Goal: Information Seeking & Learning: Learn about a topic

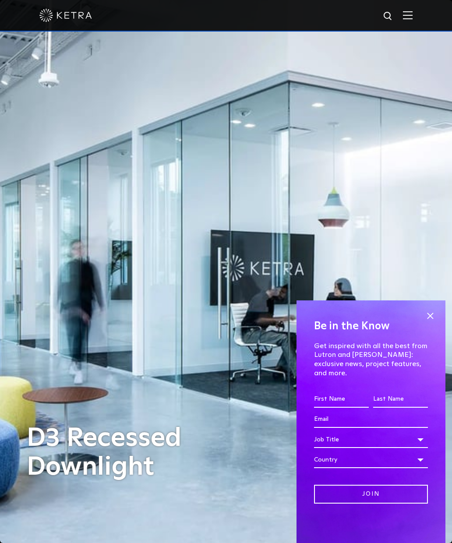
click at [430, 322] on span at bounding box center [429, 315] width 13 height 13
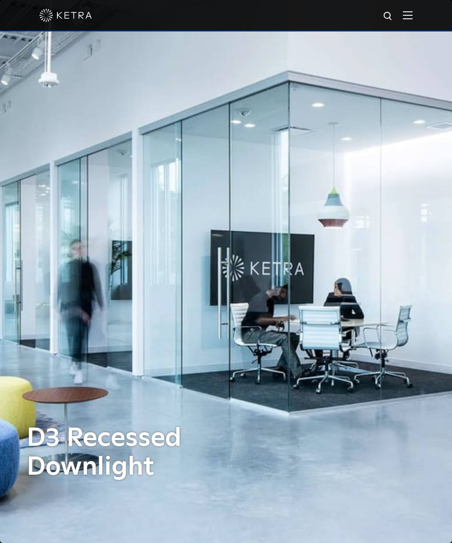
click at [406, 18] on img at bounding box center [408, 15] width 10 height 8
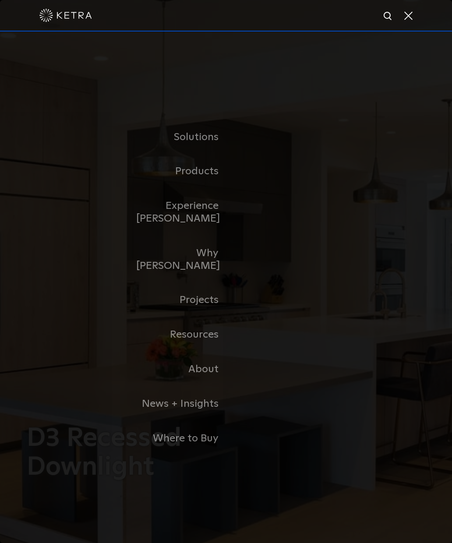
click at [0, 0] on link "Home" at bounding box center [0, 0] width 0 height 0
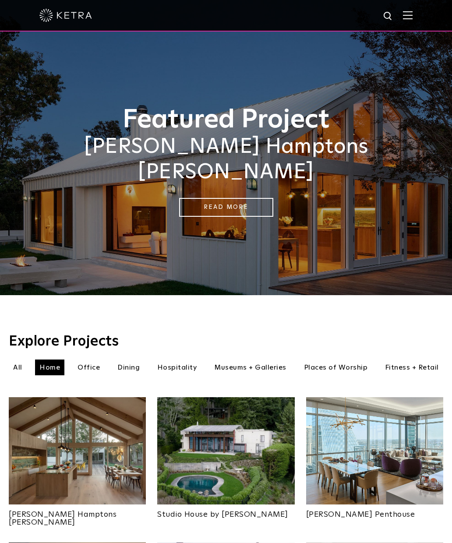
scroll to position [4, 0]
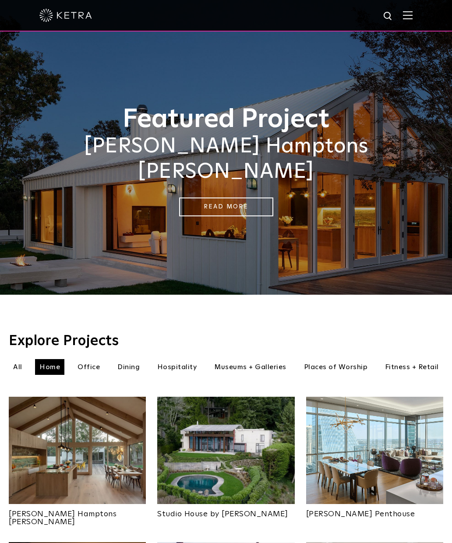
click at [266, 197] on link "Read More" at bounding box center [226, 206] width 94 height 19
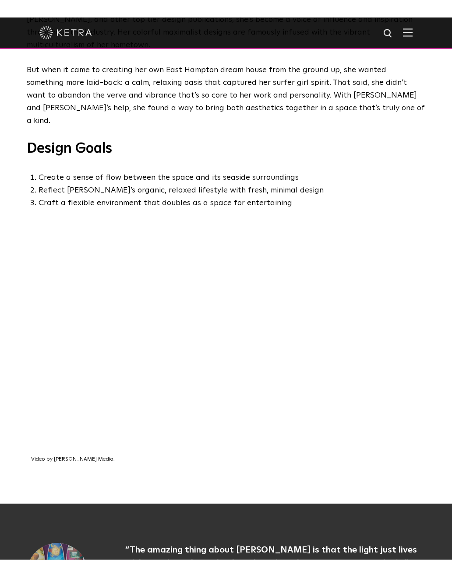
scroll to position [11, 0]
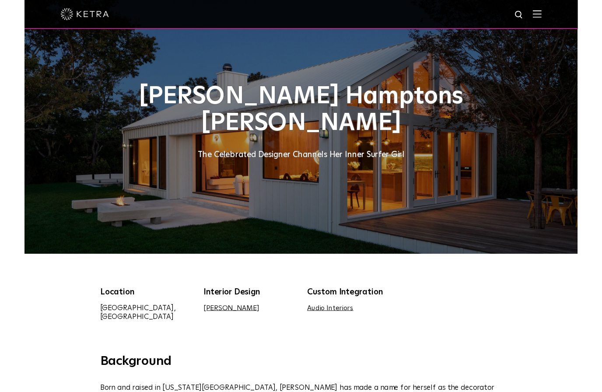
scroll to position [493, 0]
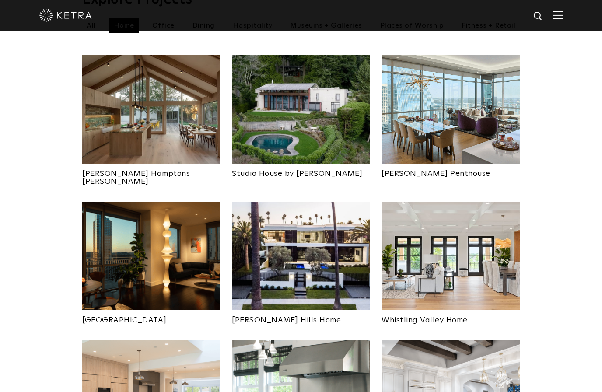
scroll to position [343, 0]
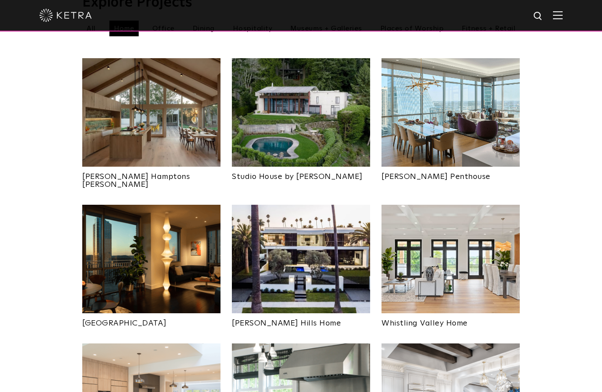
click at [320, 132] on img at bounding box center [301, 112] width 138 height 109
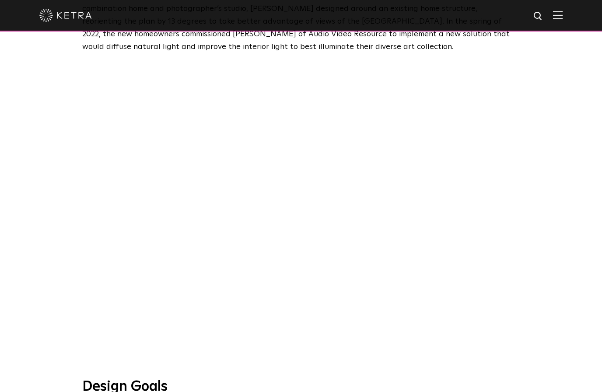
scroll to position [436, 0]
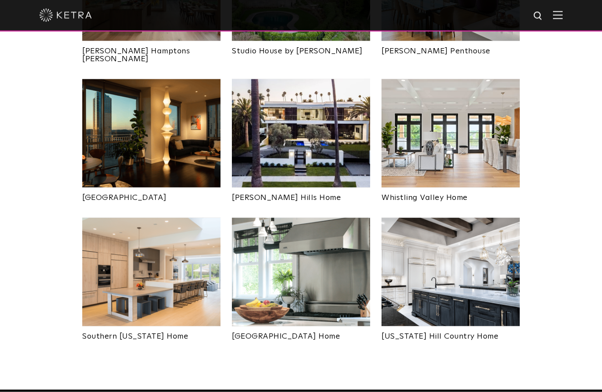
scroll to position [466, 0]
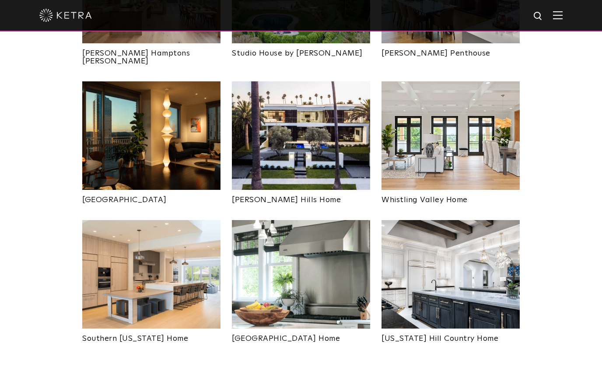
click at [482, 127] on img at bounding box center [451, 135] width 138 height 109
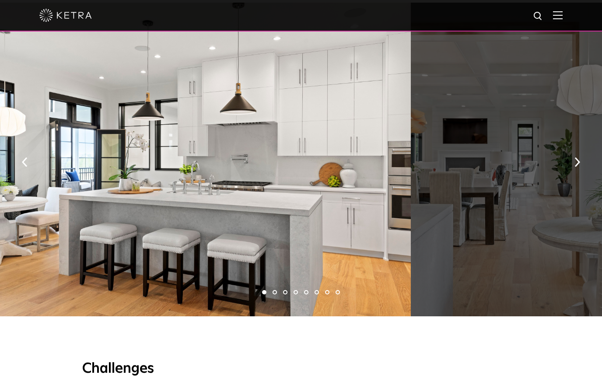
scroll to position [654, 0]
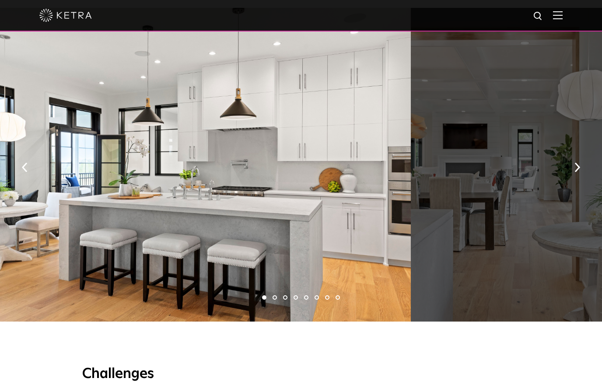
click at [571, 182] on button "button" at bounding box center [577, 167] width 19 height 30
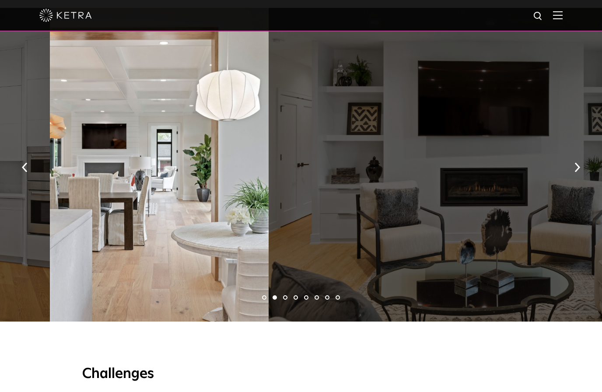
click at [569, 182] on button "button" at bounding box center [577, 167] width 19 height 30
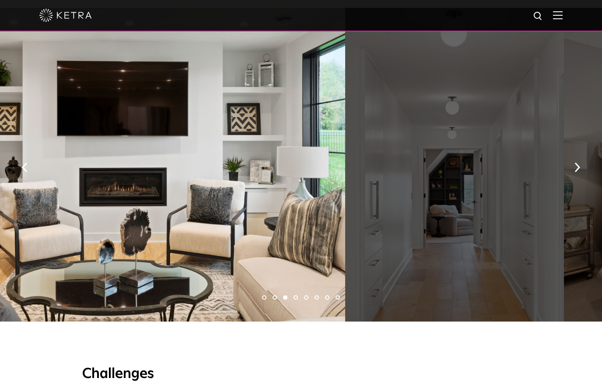
click at [569, 182] on button "button" at bounding box center [577, 167] width 19 height 30
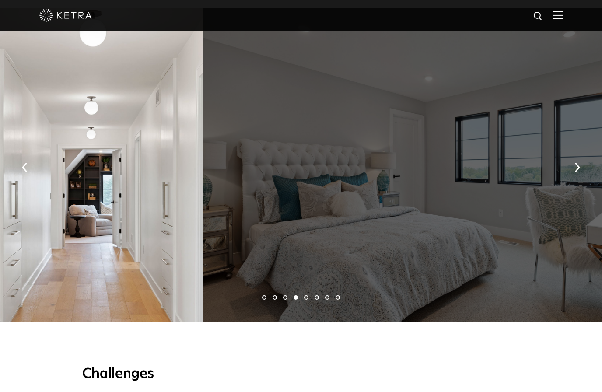
click at [578, 172] on img "button" at bounding box center [578, 168] width 6 height 10
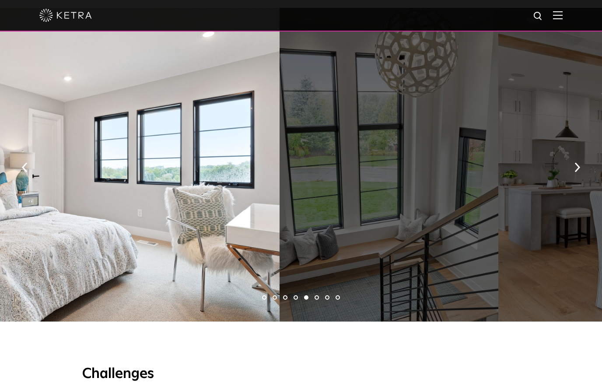
click at [27, 172] on img "button" at bounding box center [25, 168] width 6 height 10
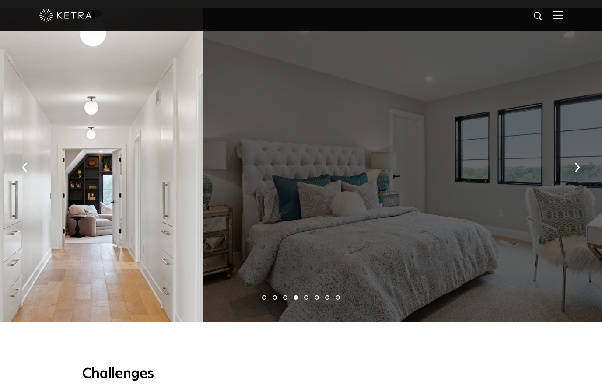
click at [572, 182] on button "button" at bounding box center [577, 167] width 19 height 30
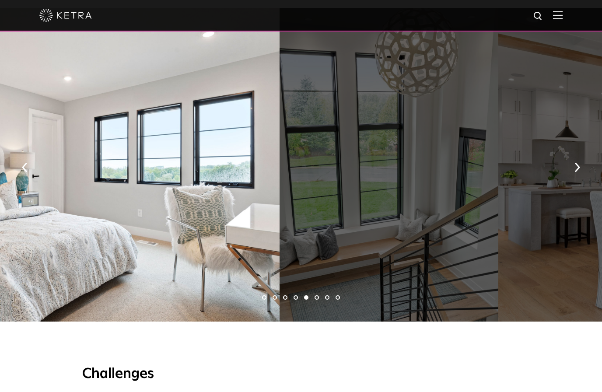
click at [575, 172] on img "button" at bounding box center [578, 168] width 6 height 10
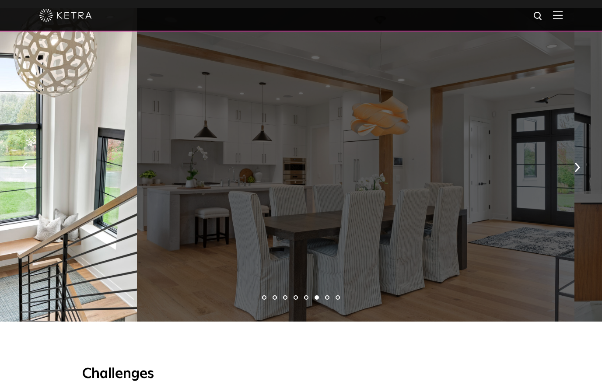
click at [583, 182] on button "button" at bounding box center [577, 167] width 19 height 30
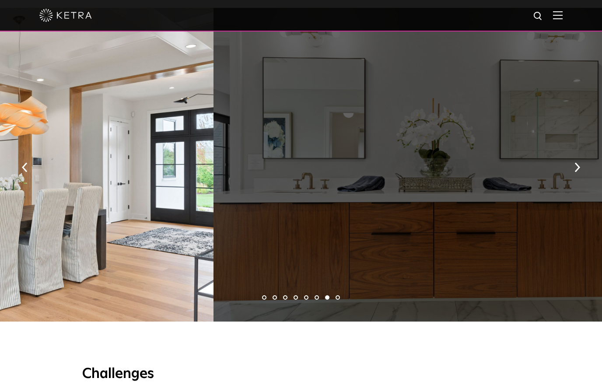
click at [569, 182] on button "button" at bounding box center [577, 167] width 19 height 30
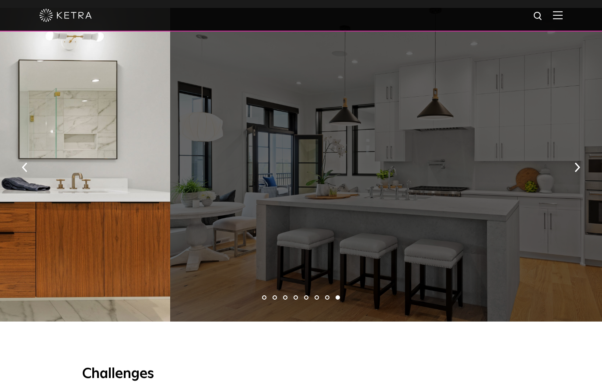
click at [571, 176] on button "button" at bounding box center [577, 167] width 19 height 30
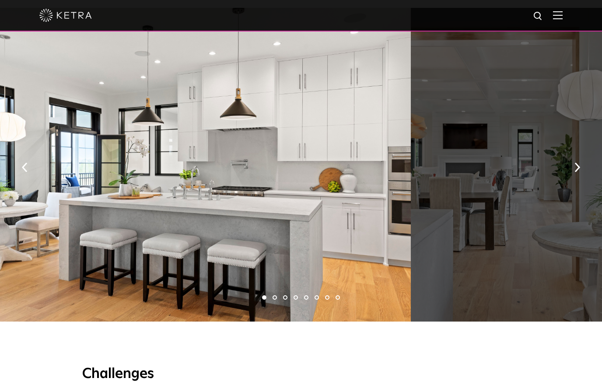
click at [570, 182] on button "button" at bounding box center [577, 167] width 19 height 30
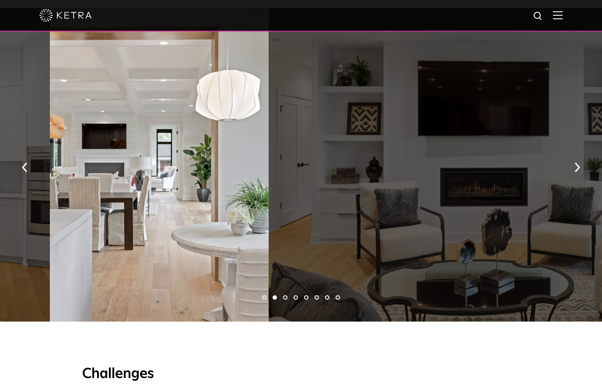
click at [573, 182] on button "button" at bounding box center [577, 167] width 19 height 30
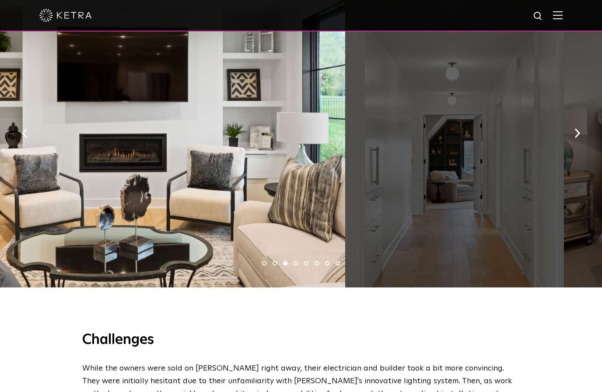
scroll to position [694, 0]
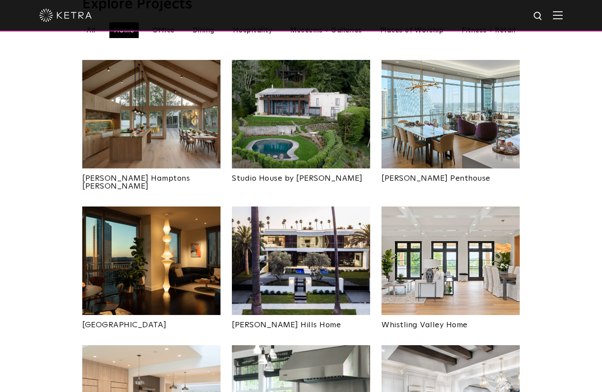
scroll to position [341, 0]
click at [469, 130] on img at bounding box center [451, 114] width 138 height 109
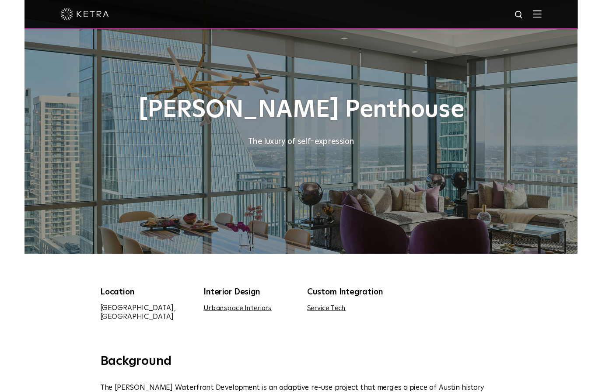
scroll to position [590, 0]
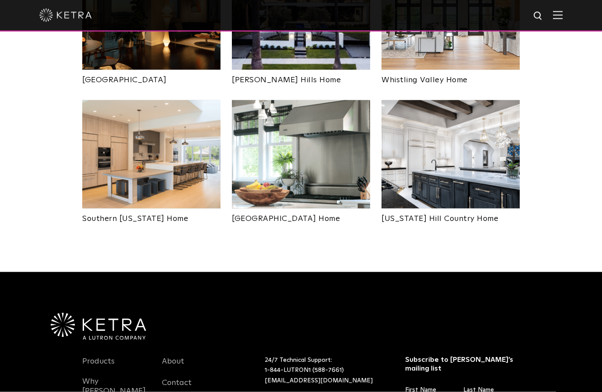
scroll to position [587, 0]
click at [118, 121] on img at bounding box center [151, 154] width 138 height 109
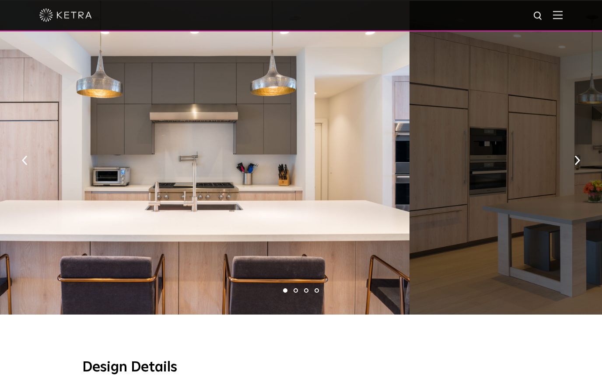
scroll to position [503, 0]
click at [576, 171] on button "button" at bounding box center [577, 160] width 19 height 30
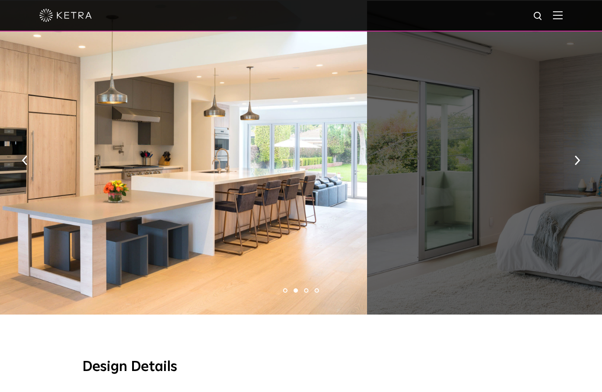
click at [568, 169] on div at bounding box center [586, 158] width 438 height 314
click at [574, 168] on button "button" at bounding box center [577, 160] width 19 height 30
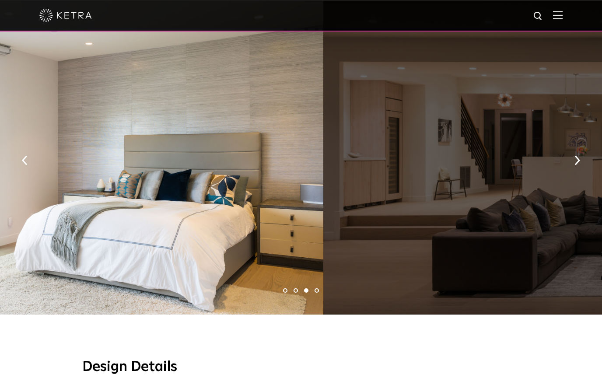
click at [572, 170] on button "button" at bounding box center [577, 160] width 19 height 30
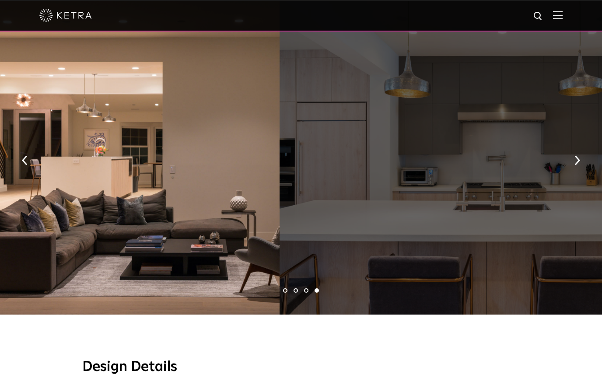
click at [570, 170] on button "button" at bounding box center [577, 160] width 19 height 30
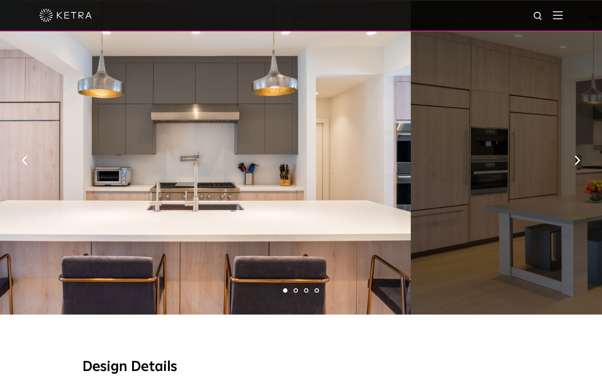
click at [573, 169] on button "button" at bounding box center [577, 160] width 19 height 30
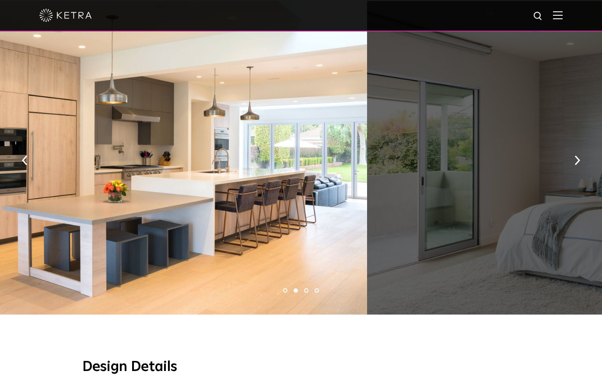
click at [571, 169] on button "button" at bounding box center [577, 160] width 19 height 30
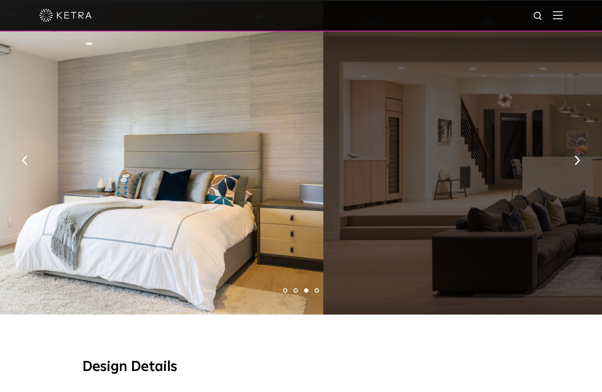
click at [574, 171] on button "button" at bounding box center [577, 160] width 19 height 30
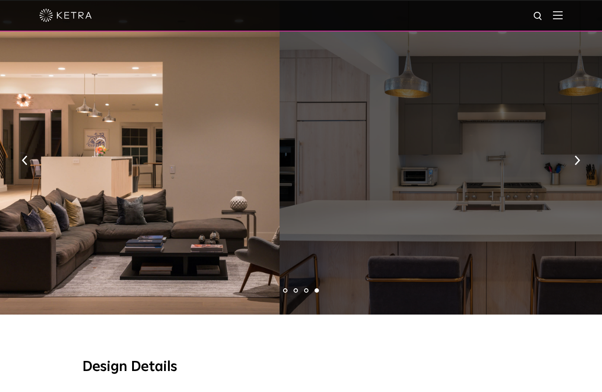
click at [571, 172] on button "button" at bounding box center [577, 160] width 19 height 30
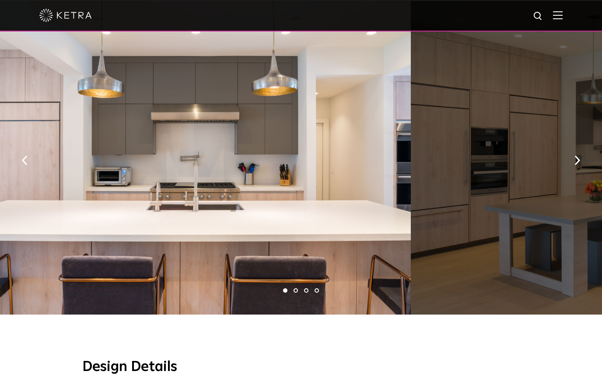
click at [573, 170] on button "button" at bounding box center [577, 160] width 19 height 30
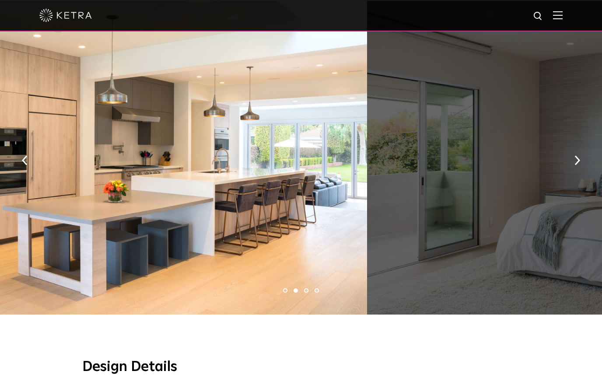
click at [577, 165] on img "button" at bounding box center [578, 161] width 6 height 10
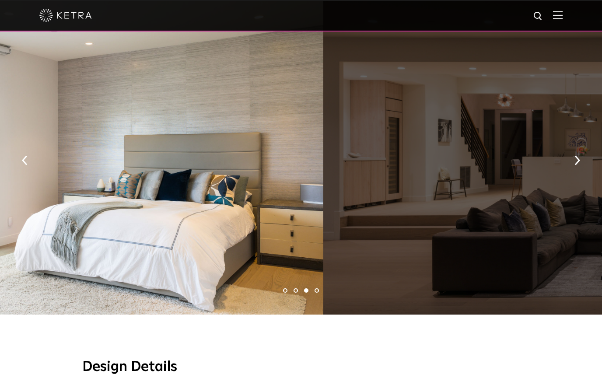
click at [571, 169] on button "button" at bounding box center [577, 160] width 19 height 30
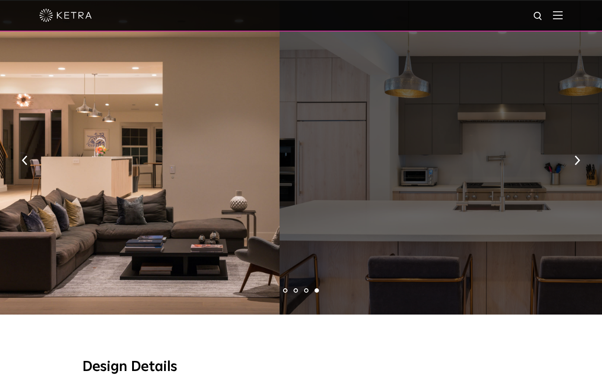
click at [575, 165] on img "button" at bounding box center [578, 161] width 6 height 10
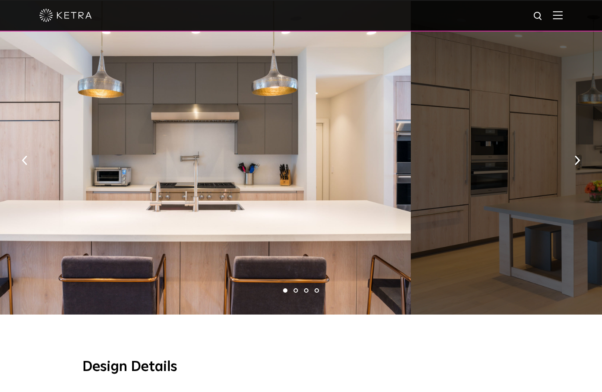
click at [578, 165] on img "button" at bounding box center [578, 161] width 6 height 10
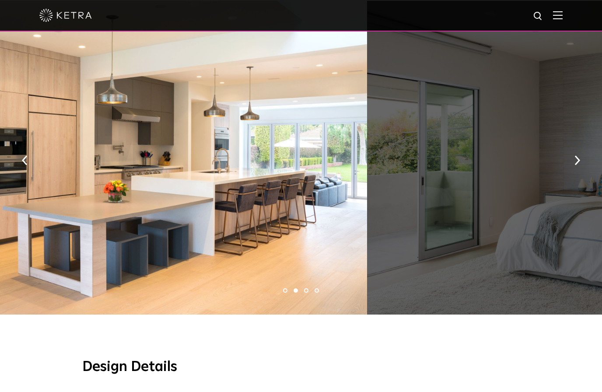
click at [574, 169] on button "button" at bounding box center [577, 160] width 19 height 30
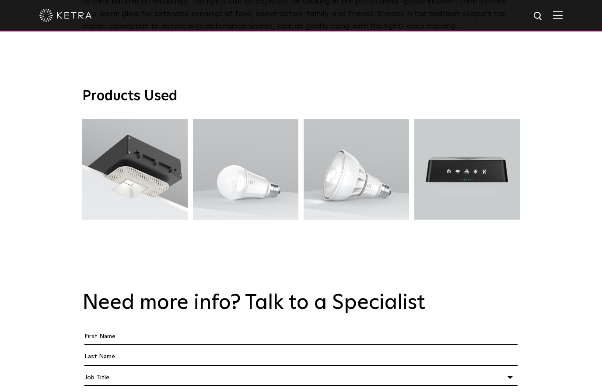
scroll to position [1379, 0]
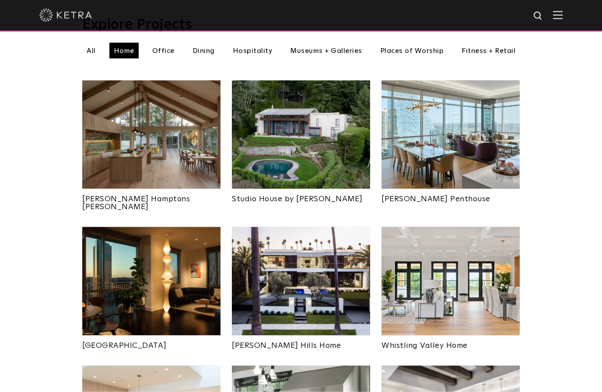
scroll to position [321, 0]
click at [119, 137] on img at bounding box center [151, 134] width 138 height 109
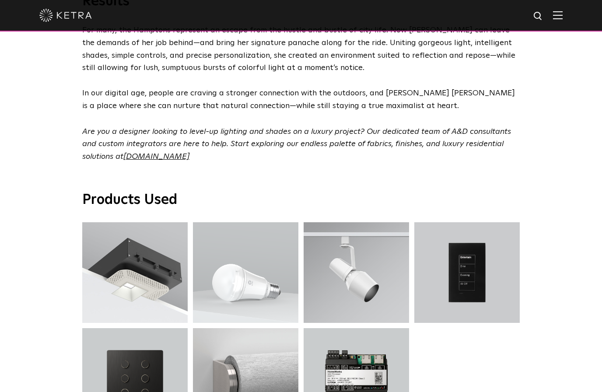
scroll to position [2713, 0]
click at [127, 223] on link at bounding box center [135, 223] width 106 height 0
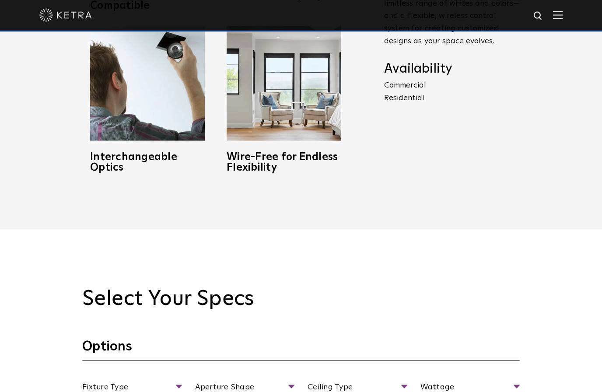
scroll to position [557, 0]
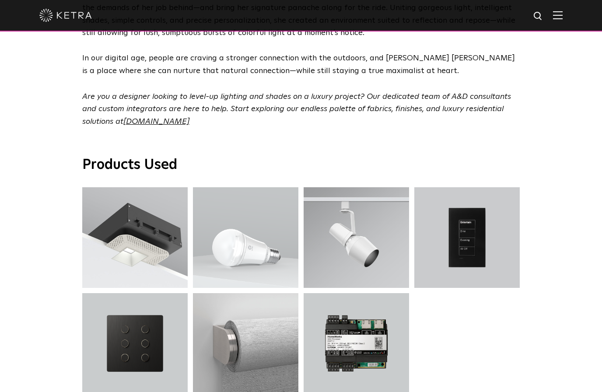
scroll to position [2787, 0]
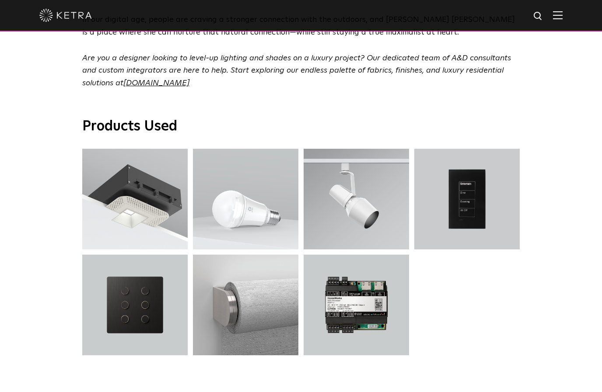
click at [55, 144] on div "Products Used D3 Downlights D3 Downlights A20 Lamp A20 Lamp S30 Track Luminaire…" at bounding box center [301, 251] width 602 height 298
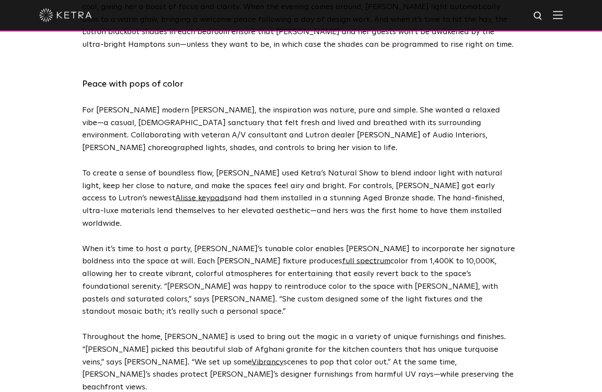
scroll to position [1874, 0]
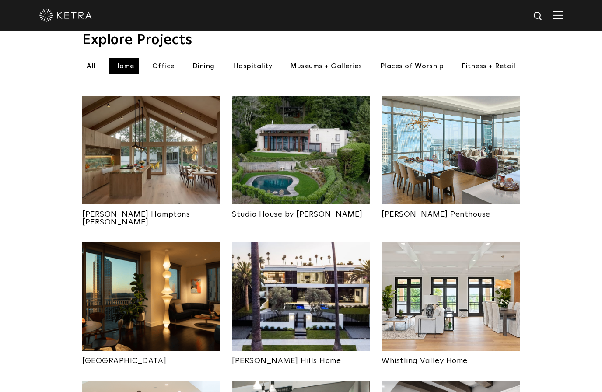
scroll to position [305, 0]
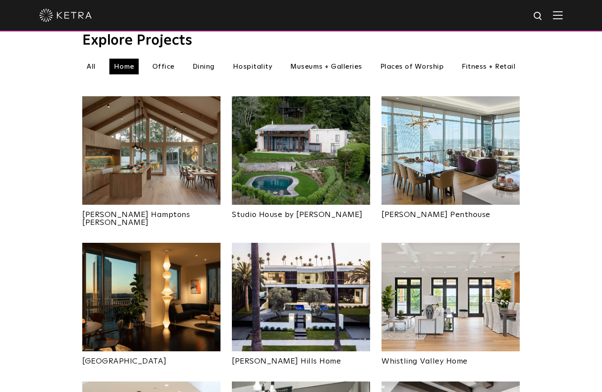
click at [493, 172] on img at bounding box center [451, 150] width 138 height 109
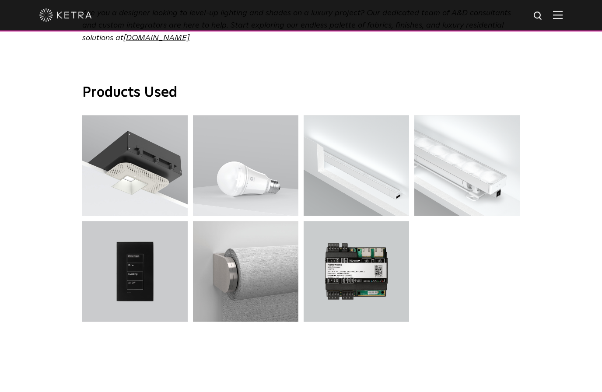
scroll to position [3191, 0]
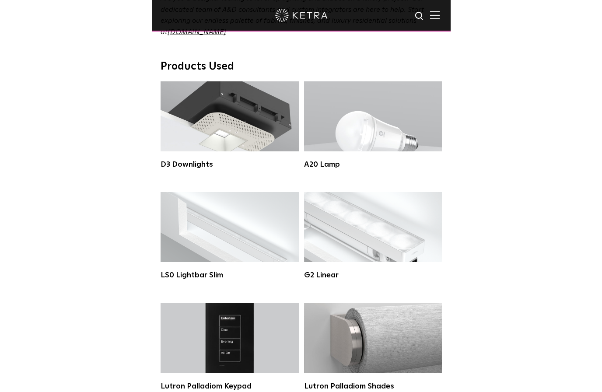
scroll to position [3202, 0]
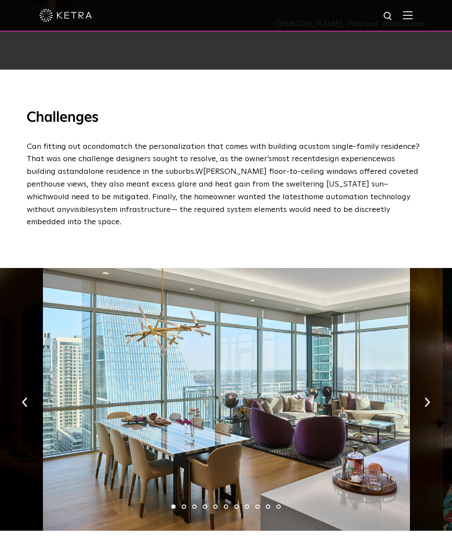
scroll to position [1062, 0]
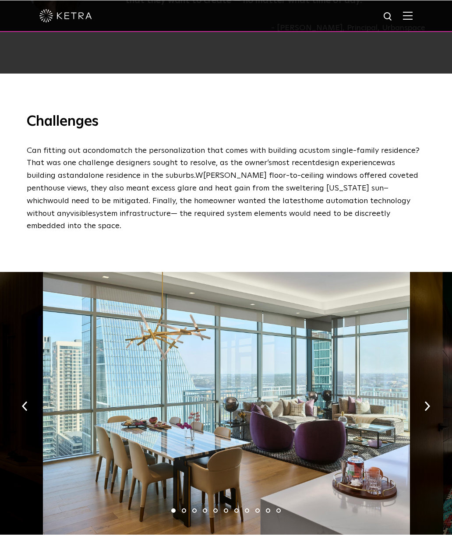
click at [219, 322] on div at bounding box center [226, 402] width 366 height 263
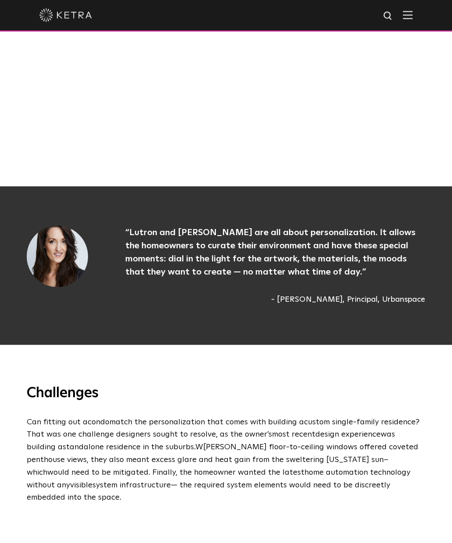
scroll to position [645, 0]
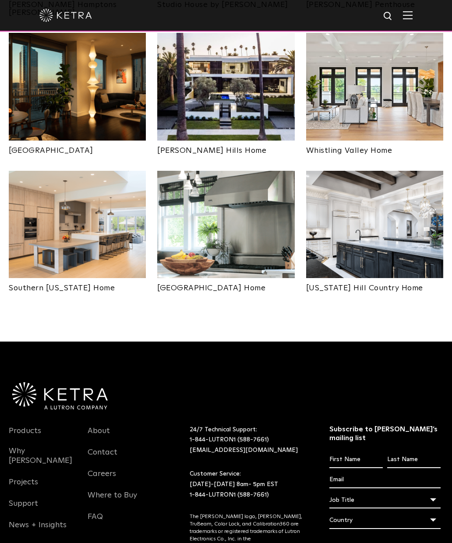
scroll to position [513, 0]
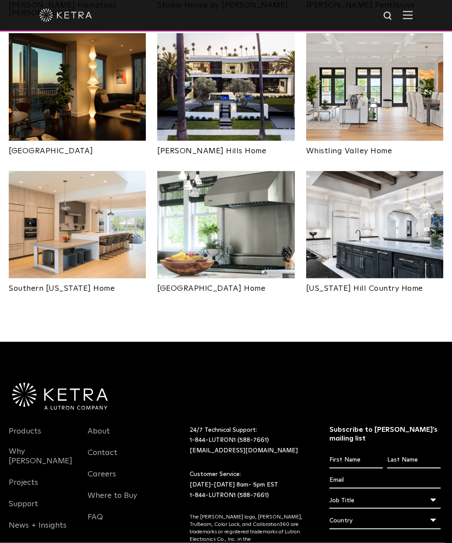
click at [401, 210] on img at bounding box center [374, 224] width 137 height 107
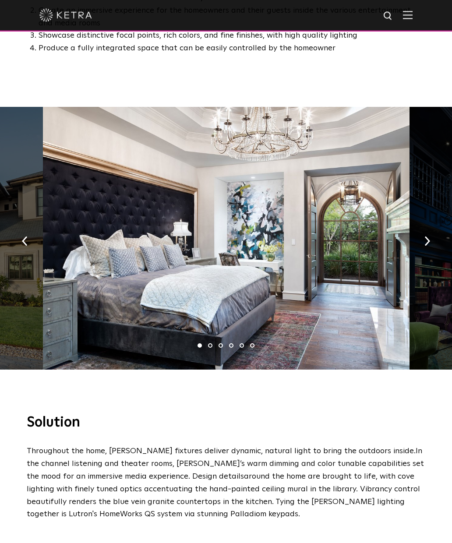
scroll to position [555, 0]
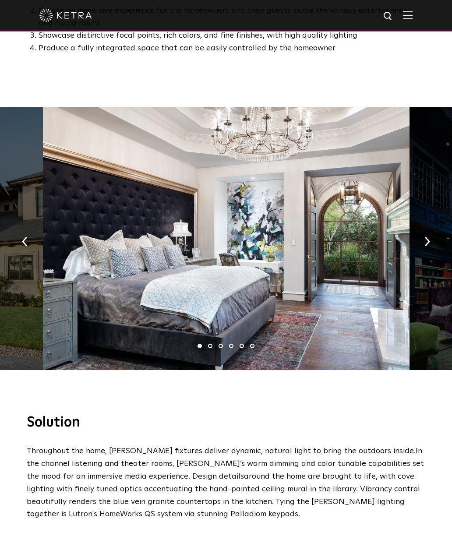
click at [422, 230] on button "button" at bounding box center [427, 240] width 19 height 30
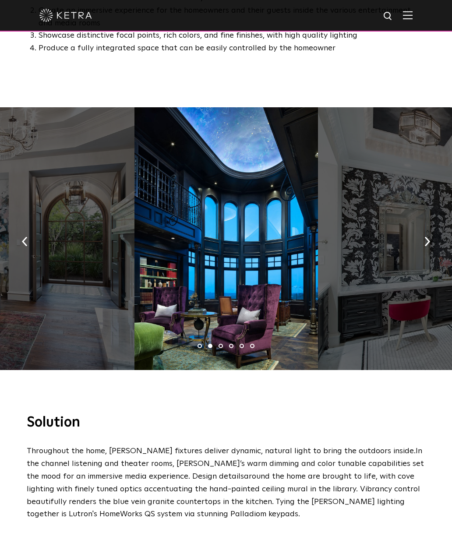
click at [428, 235] on button "button" at bounding box center [427, 240] width 19 height 30
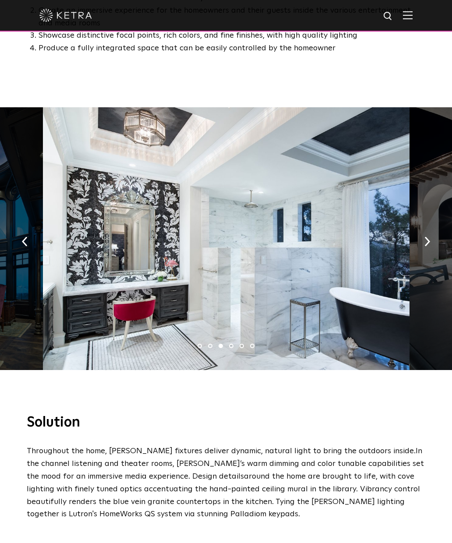
click at [429, 238] on button "button" at bounding box center [427, 240] width 19 height 30
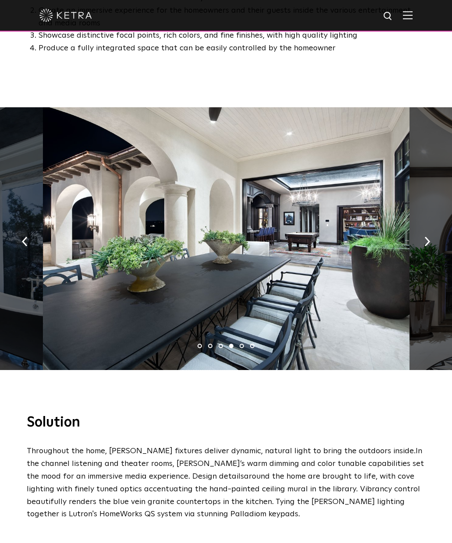
click at [428, 239] on button "button" at bounding box center [427, 240] width 19 height 30
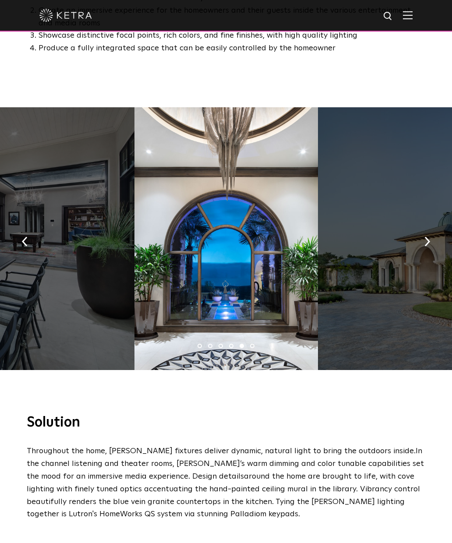
click at [431, 237] on button "button" at bounding box center [427, 240] width 19 height 30
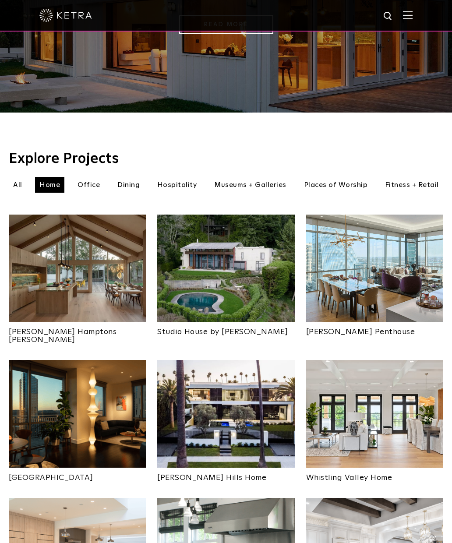
scroll to position [186, 0]
click at [122, 177] on li "Dining" at bounding box center [128, 185] width 31 height 16
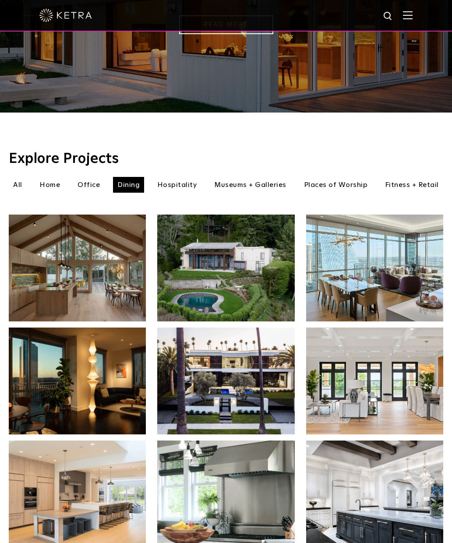
scroll to position [135, 0]
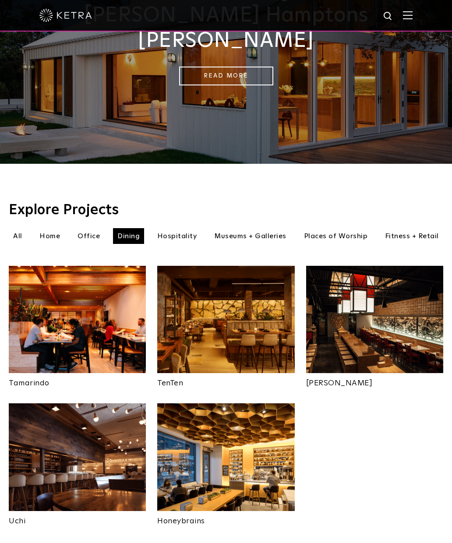
click at [236, 228] on li "Museums + Galleries" at bounding box center [250, 236] width 81 height 16
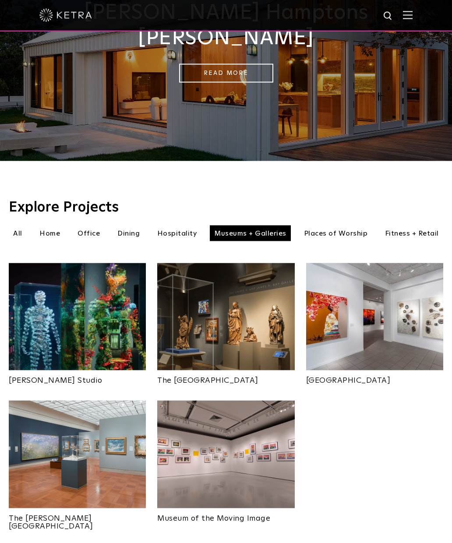
scroll to position [138, 0]
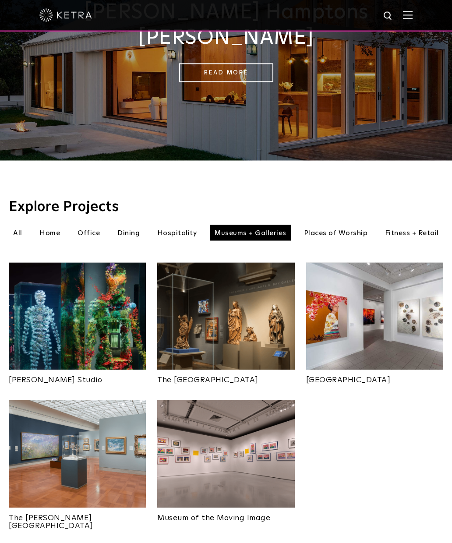
click at [402, 334] on img at bounding box center [374, 316] width 137 height 107
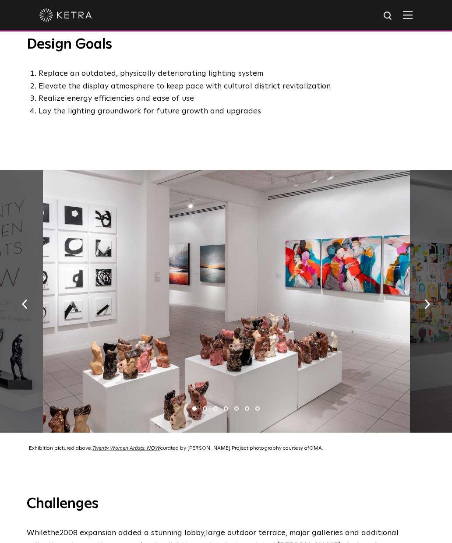
scroll to position [575, 0]
click at [431, 301] on button "button" at bounding box center [427, 303] width 19 height 30
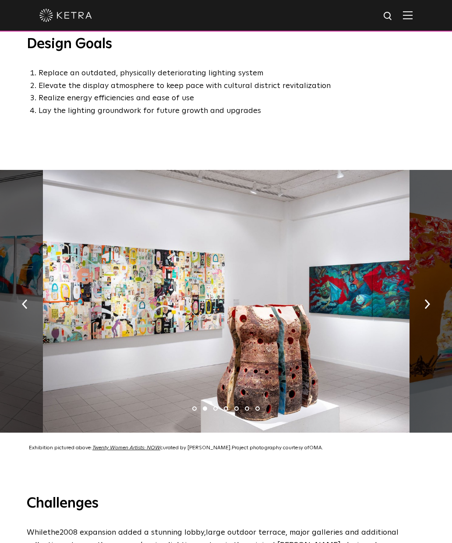
click at [428, 305] on img "button" at bounding box center [427, 304] width 6 height 10
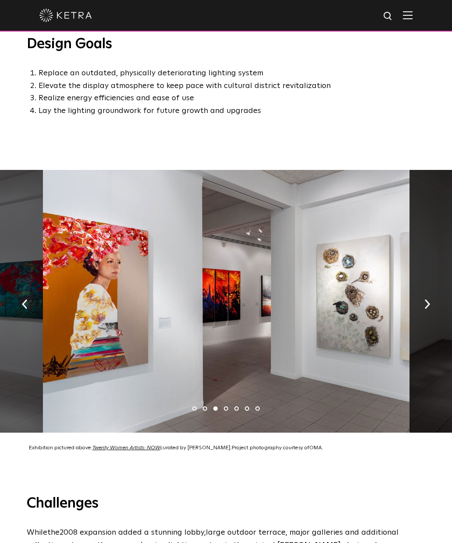
click at [426, 308] on button "button" at bounding box center [427, 303] width 19 height 30
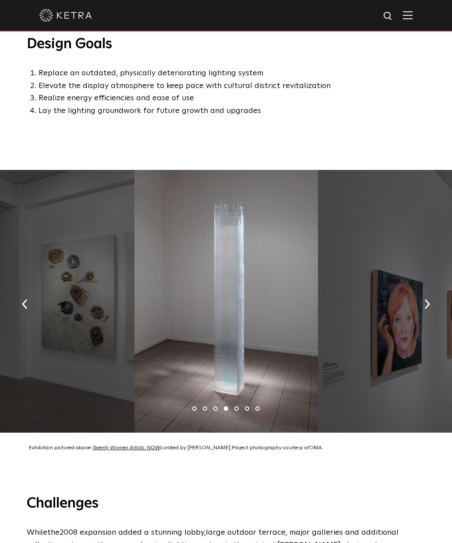
click at [425, 304] on img "button" at bounding box center [427, 304] width 6 height 10
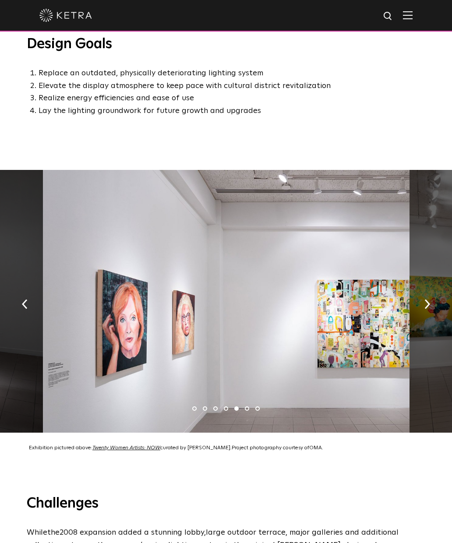
click at [431, 301] on button "button" at bounding box center [427, 303] width 19 height 30
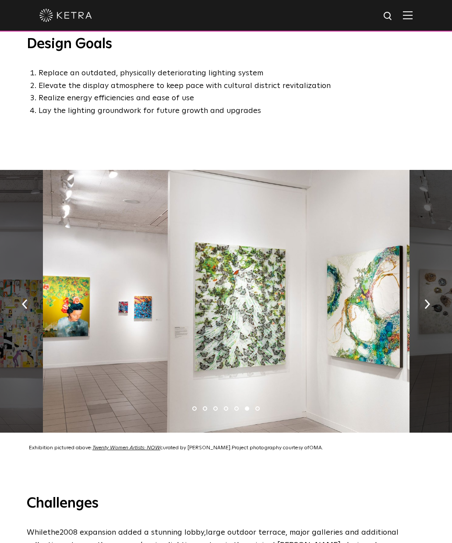
click at [426, 299] on img "button" at bounding box center [427, 304] width 6 height 10
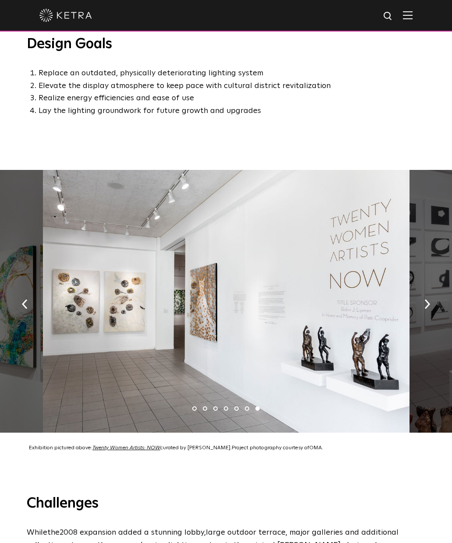
click at [424, 298] on button "button" at bounding box center [427, 303] width 19 height 30
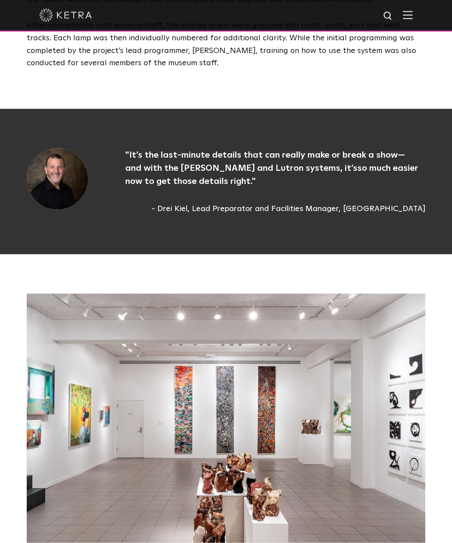
scroll to position [1576, 0]
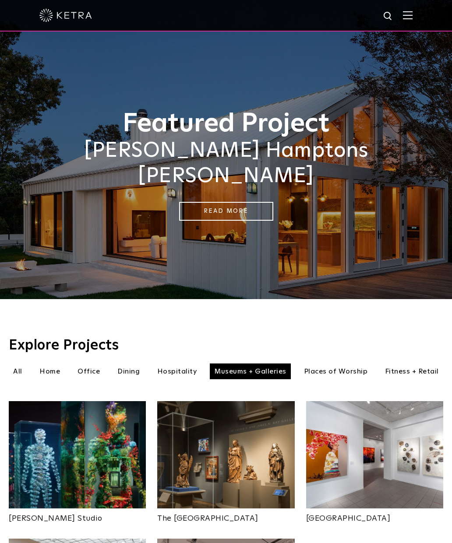
scroll to position [174, 0]
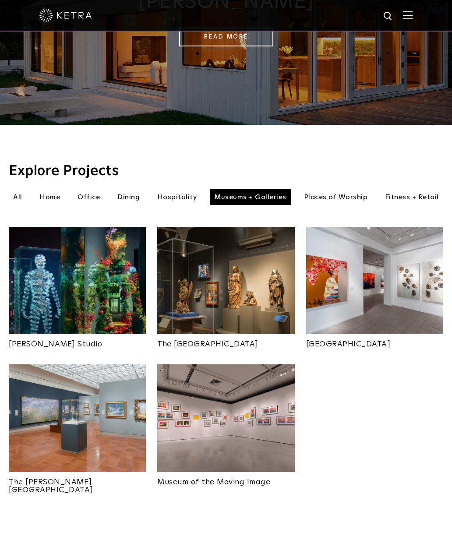
scroll to position [181, 0]
